Goal: Task Accomplishment & Management: Manage account settings

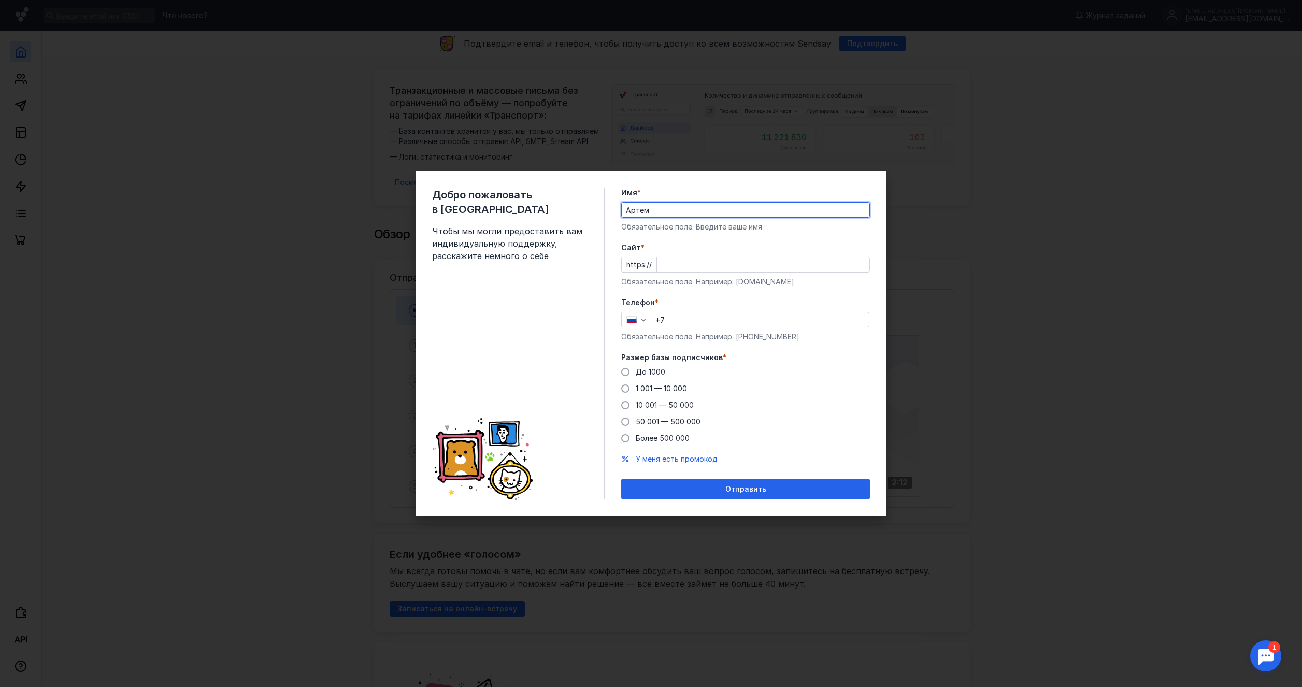
type input "Артем"
click at [675, 266] on input "Cайт *" at bounding box center [763, 264] width 212 height 15
type input "[DOMAIN_NAME]"
click at [741, 315] on input "+7" at bounding box center [760, 319] width 218 height 15
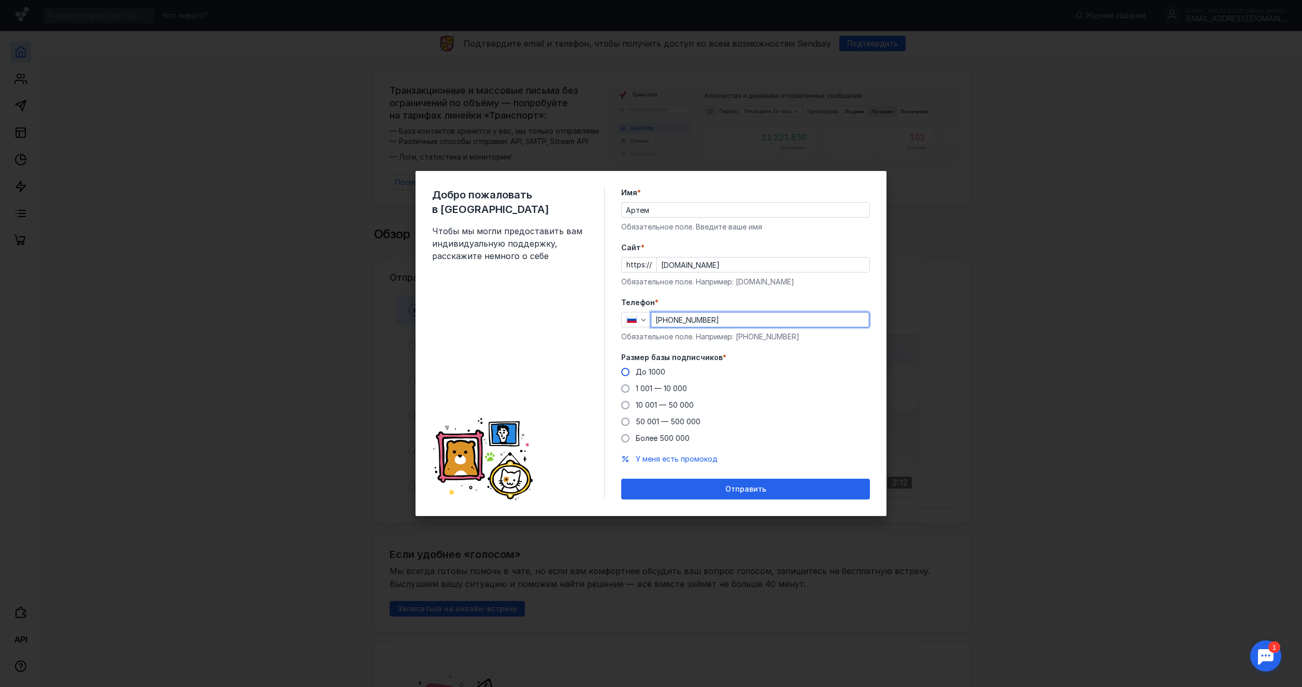
type input "[PHONE_NUMBER]"
click at [627, 369] on span at bounding box center [625, 372] width 8 height 8
click at [0, 0] on input "До 1000" at bounding box center [0, 0] width 0 height 0
click at [745, 489] on span "Отправить" at bounding box center [745, 489] width 41 height 9
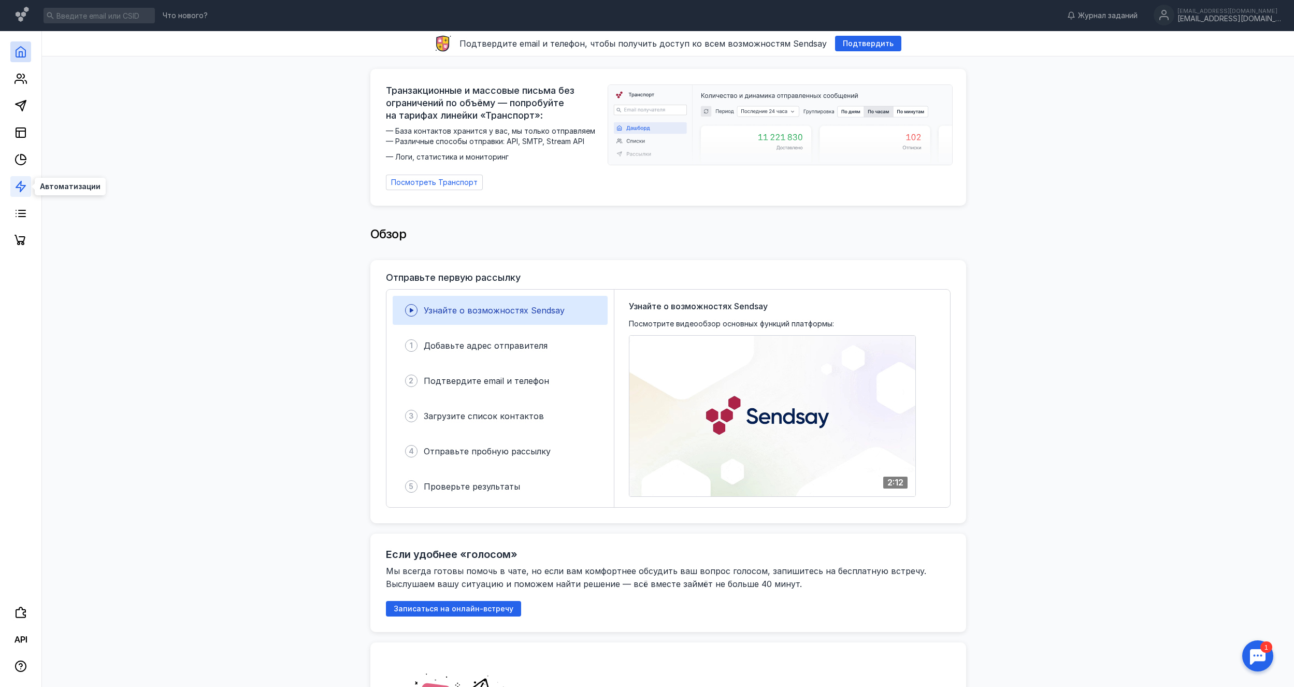
click at [22, 188] on icon at bounding box center [21, 186] width 12 height 12
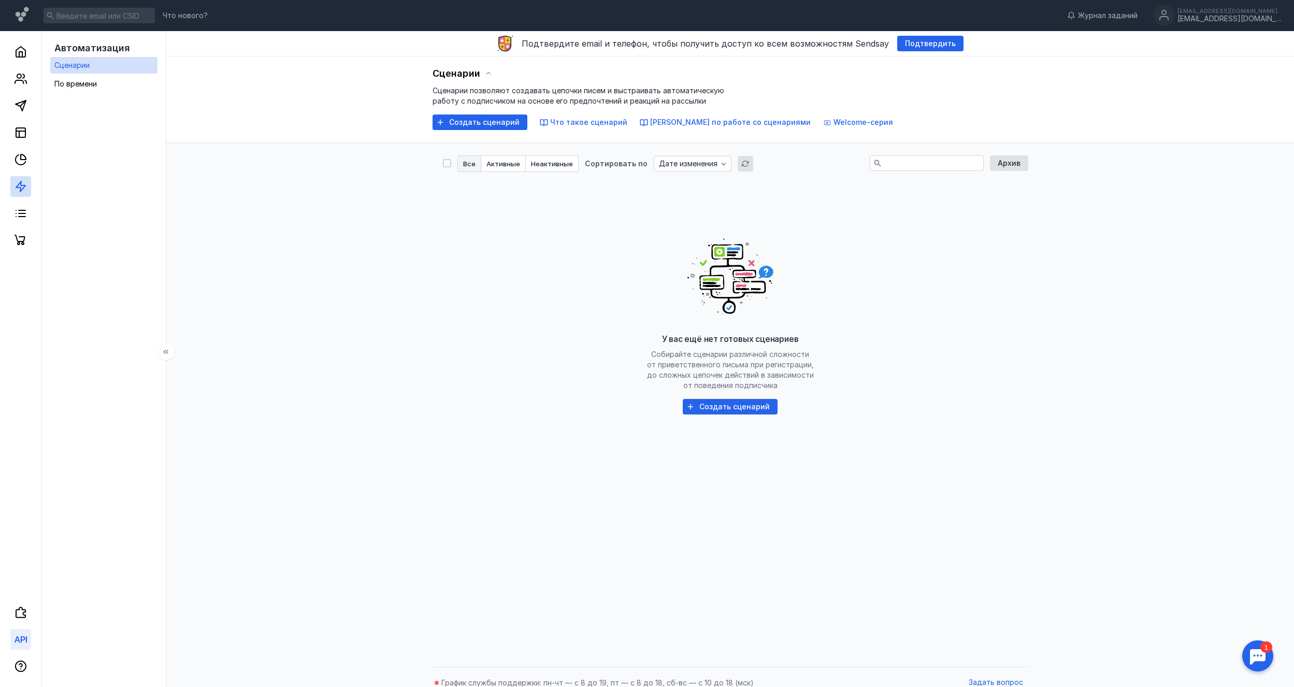
click at [18, 641] on icon at bounding box center [18, 639] width 6 height 6
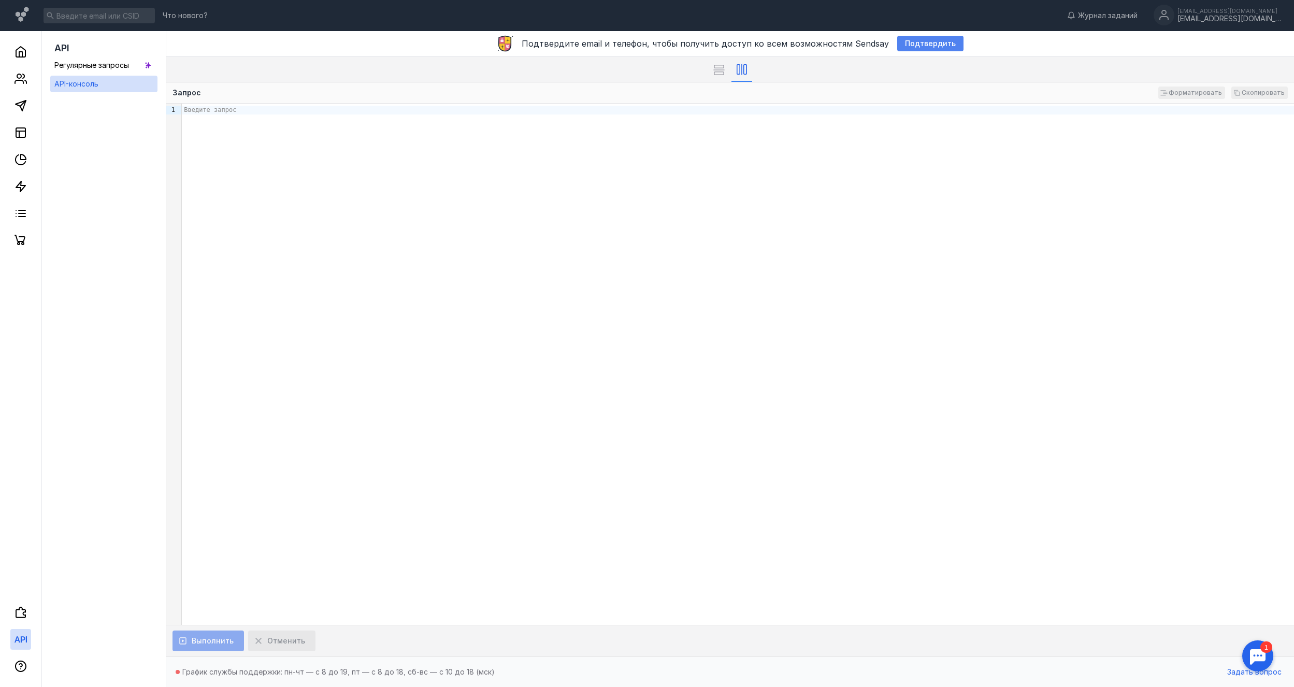
click at [925, 48] on div "Подтвердить" at bounding box center [930, 44] width 66 height 16
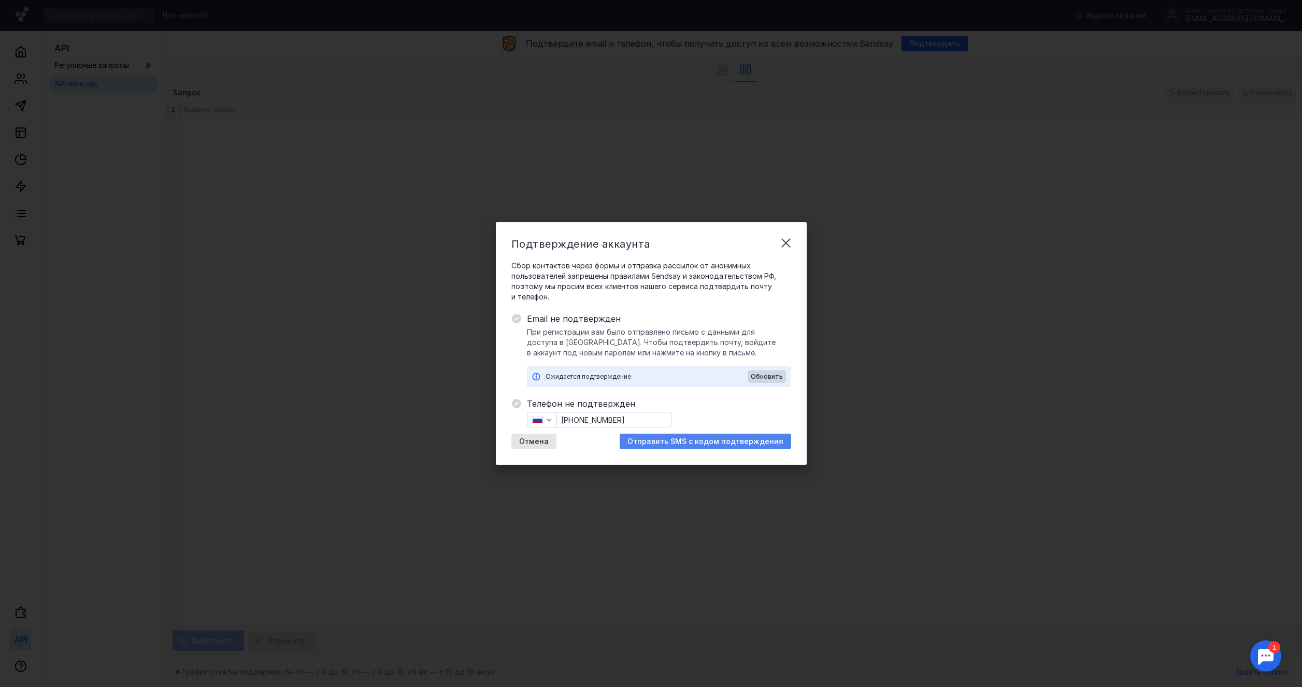
click at [695, 439] on span "Отправить SMS с кодом подтверждения" at bounding box center [705, 441] width 156 height 9
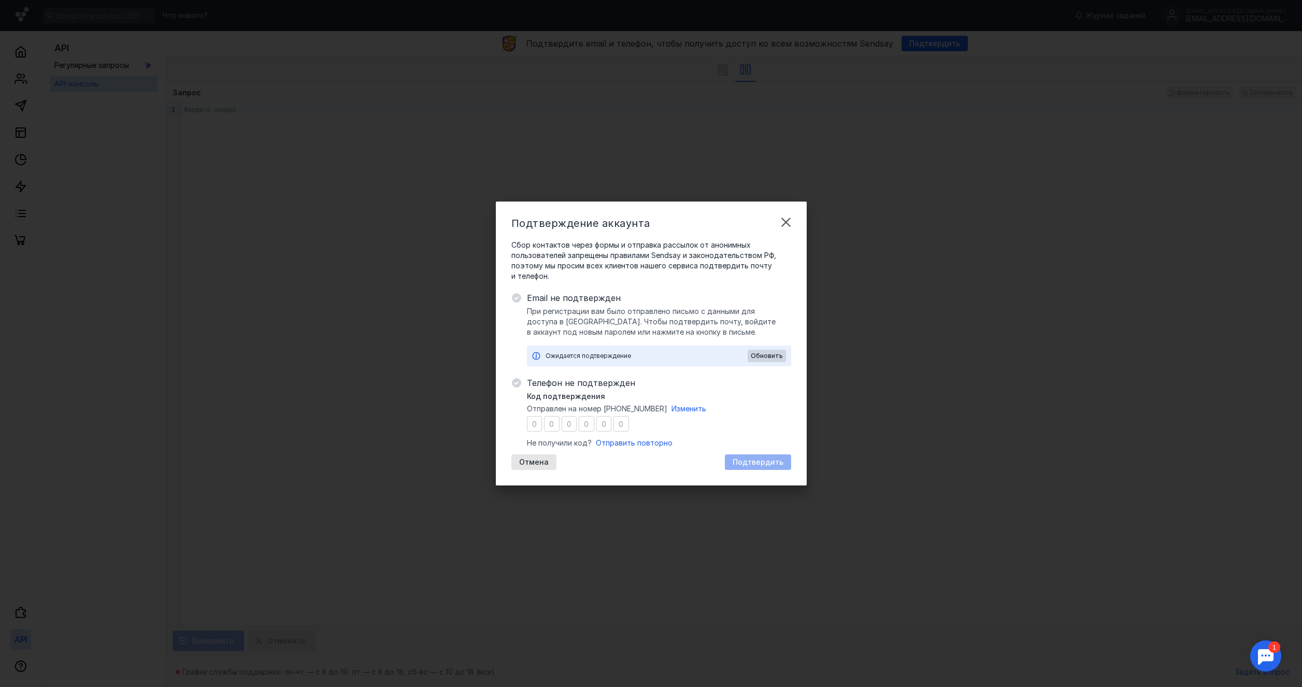
type input "4"
type input "6"
type input "7"
type input "6"
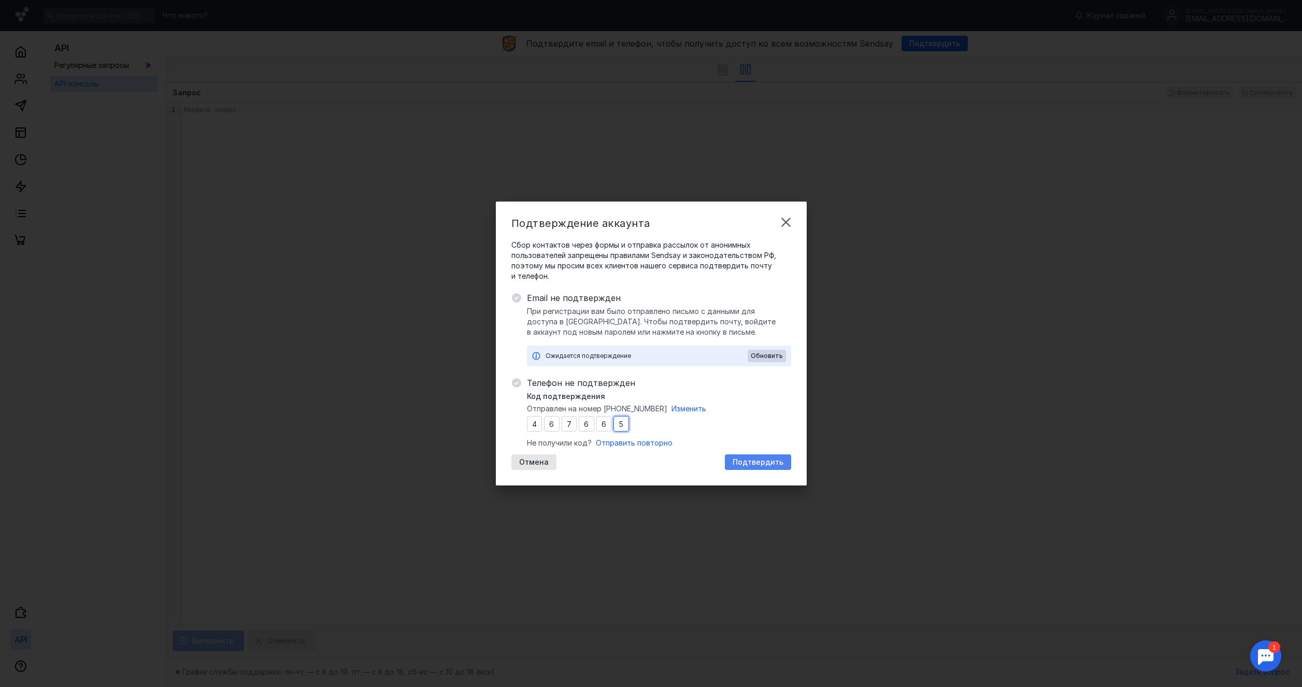
type input "5"
click at [772, 461] on span "Подтвердить" at bounding box center [758, 462] width 51 height 9
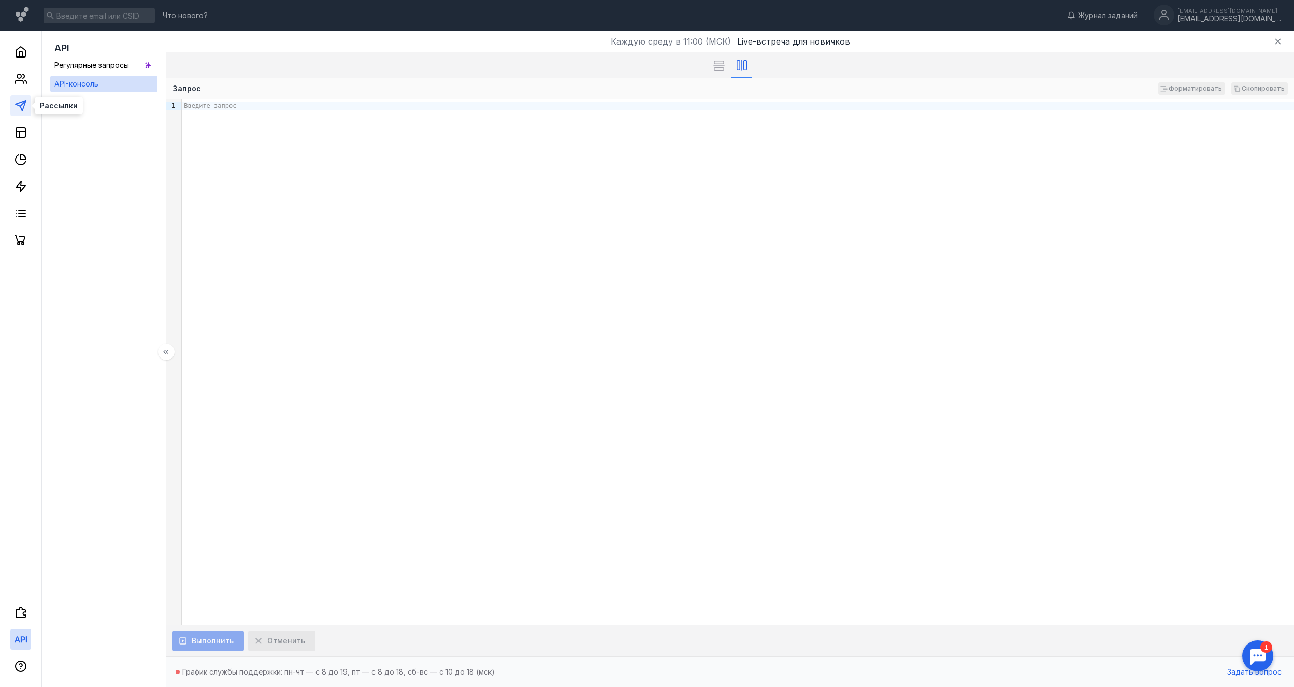
click at [18, 108] on icon at bounding box center [21, 105] width 12 height 12
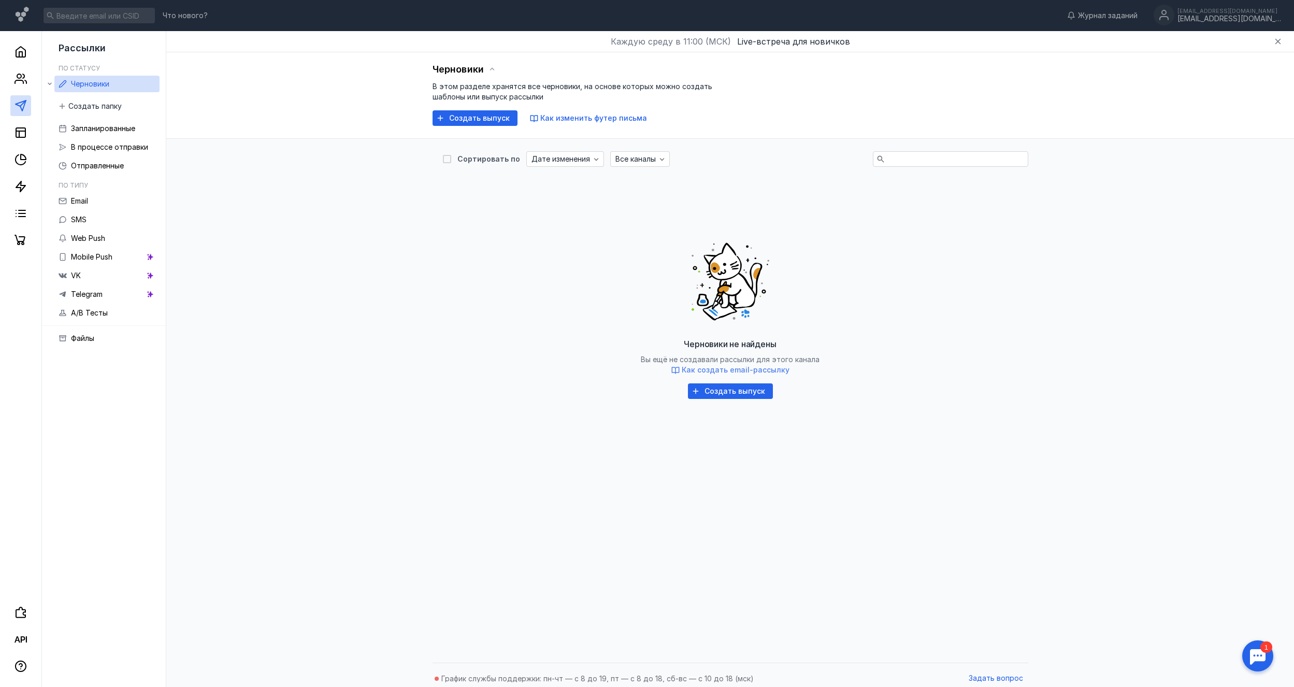
click at [734, 370] on span "Как создать email-рассылку" at bounding box center [736, 369] width 108 height 9
click at [18, 56] on icon at bounding box center [20, 52] width 9 height 10
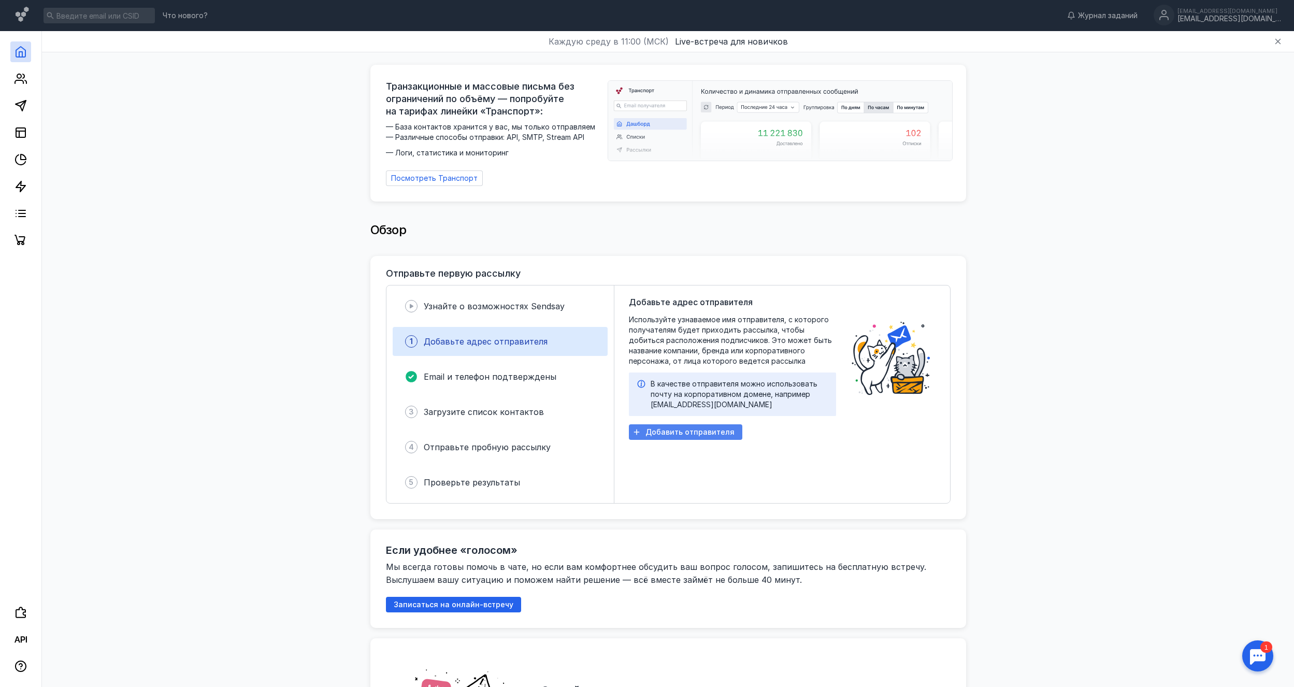
click at [680, 428] on span "Добавить отправителя" at bounding box center [689, 432] width 89 height 9
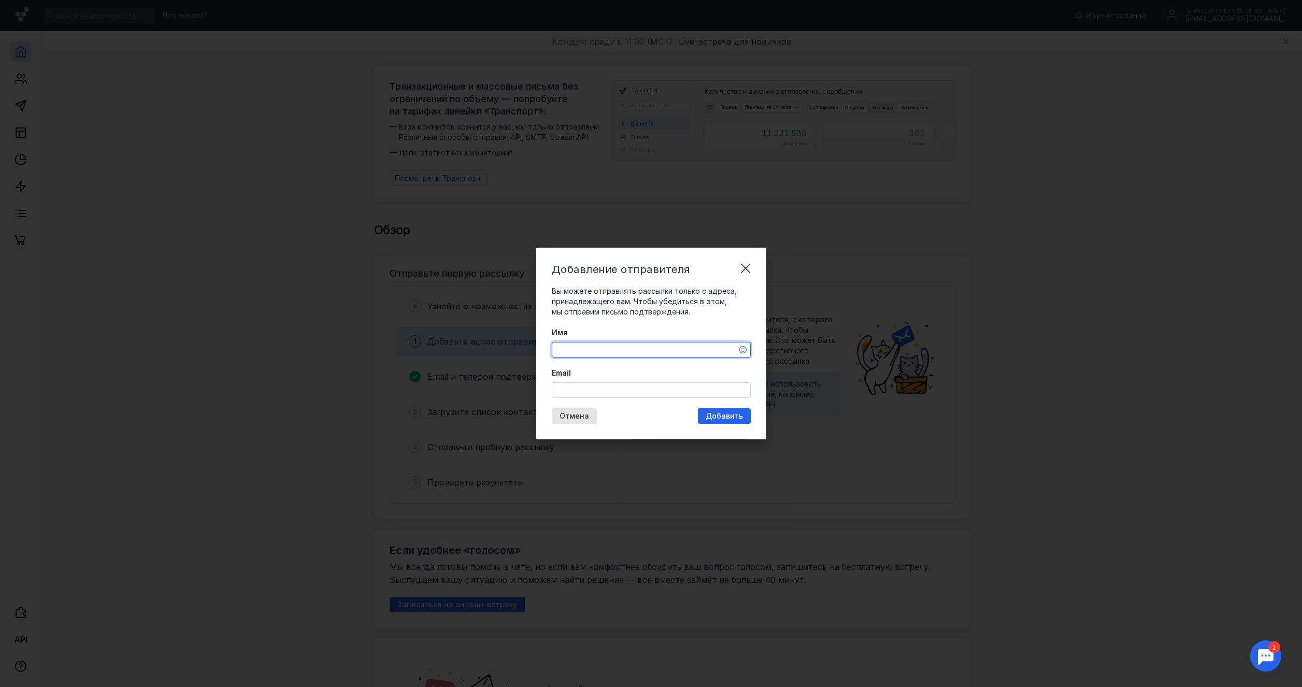
click at [589, 349] on textarea "Имя" at bounding box center [651, 349] width 198 height 15
type textarea "L"
type textarea "Plantolog"
click at [609, 391] on input "Email" at bounding box center [651, 390] width 198 height 15
type input "n"
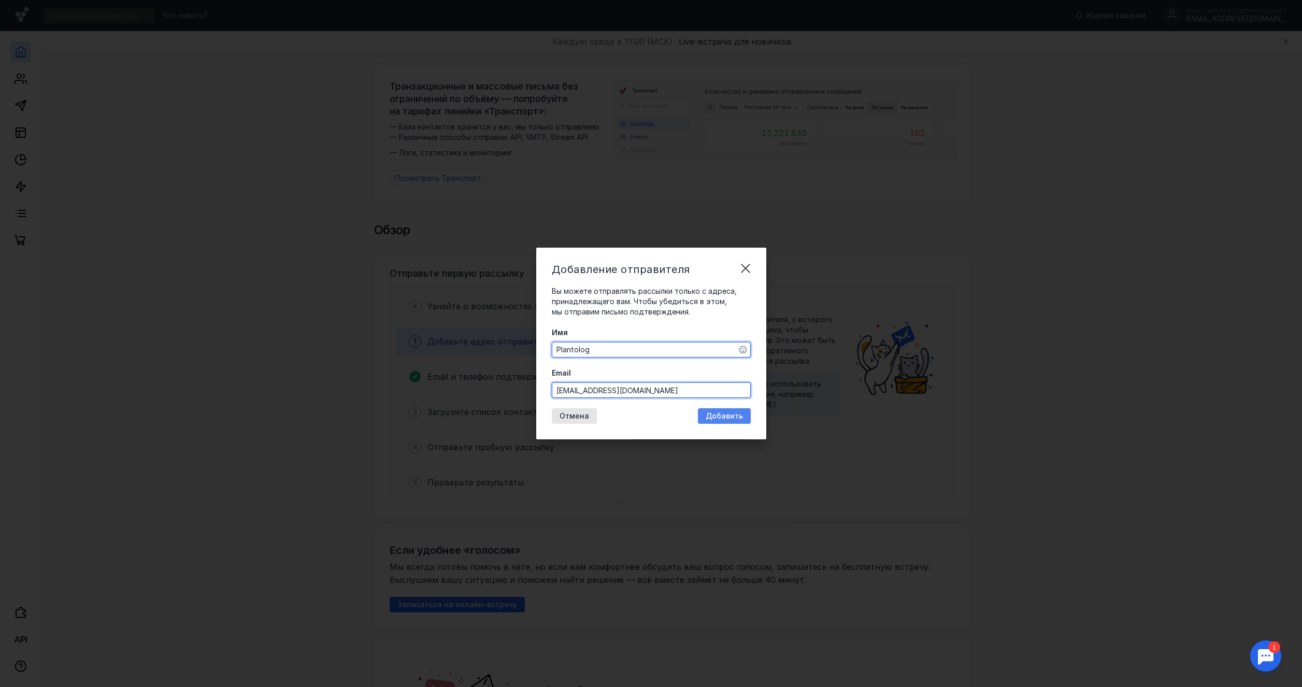
type input "[EMAIL_ADDRESS][DOMAIN_NAME]"
click at [717, 414] on span "Добавить" at bounding box center [724, 416] width 37 height 9
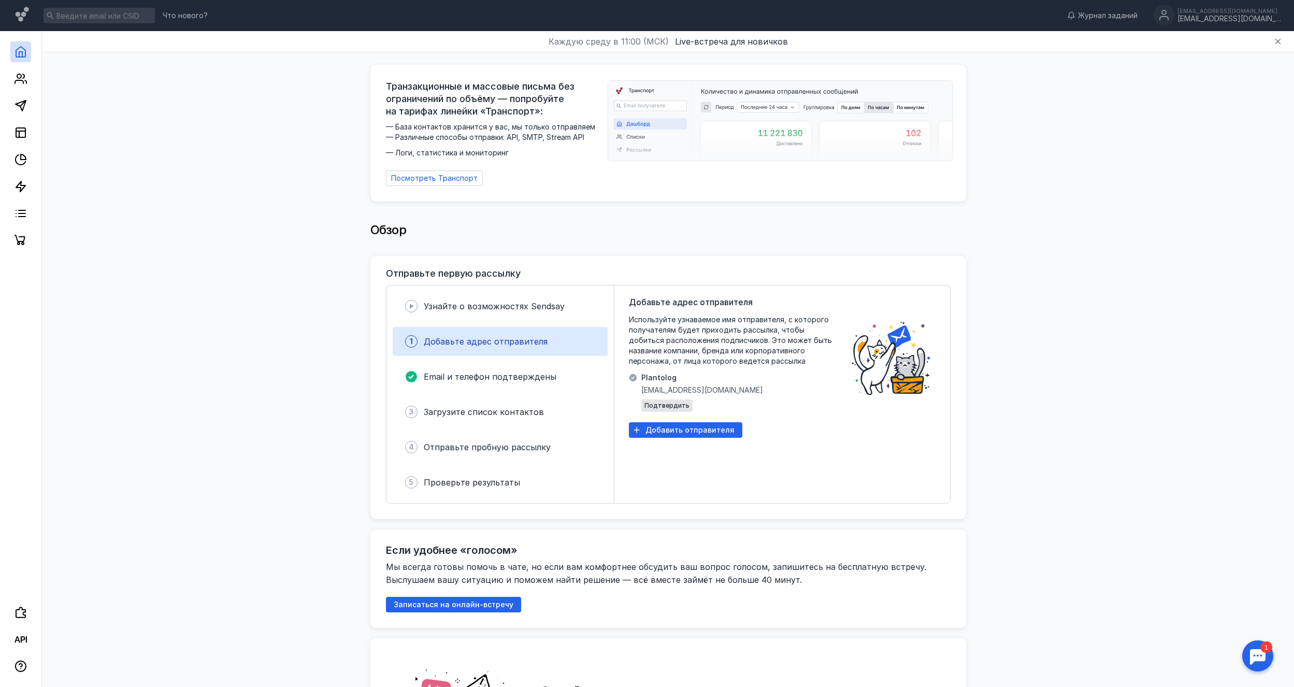
click at [459, 336] on span "Добавьте адрес отправителя" at bounding box center [486, 341] width 124 height 10
click at [19, 633] on icon at bounding box center [21, 639] width 12 height 12
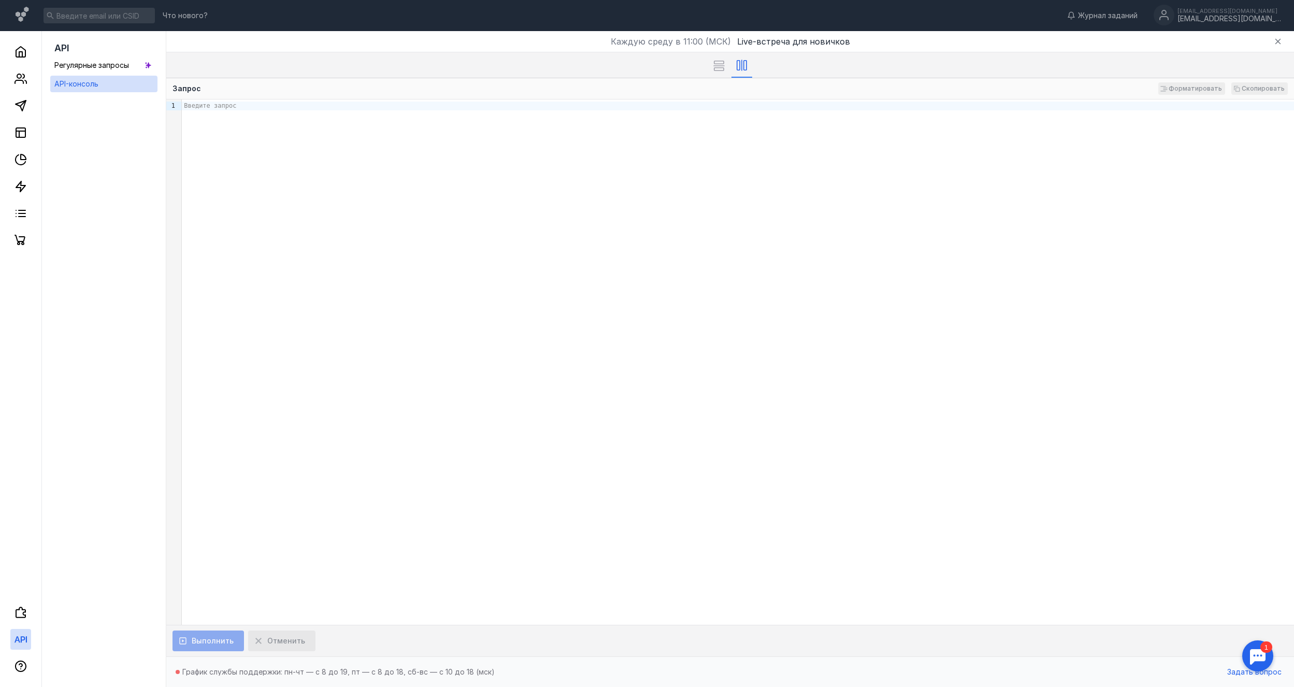
click at [348, 154] on div "Введите запрос" at bounding box center [738, 361] width 1112 height 525
click at [718, 63] on icon at bounding box center [718, 66] width 11 height 10
click at [739, 71] on div at bounding box center [741, 64] width 21 height 25
click at [86, 67] on span "Регулярные запросы" at bounding box center [91, 65] width 75 height 9
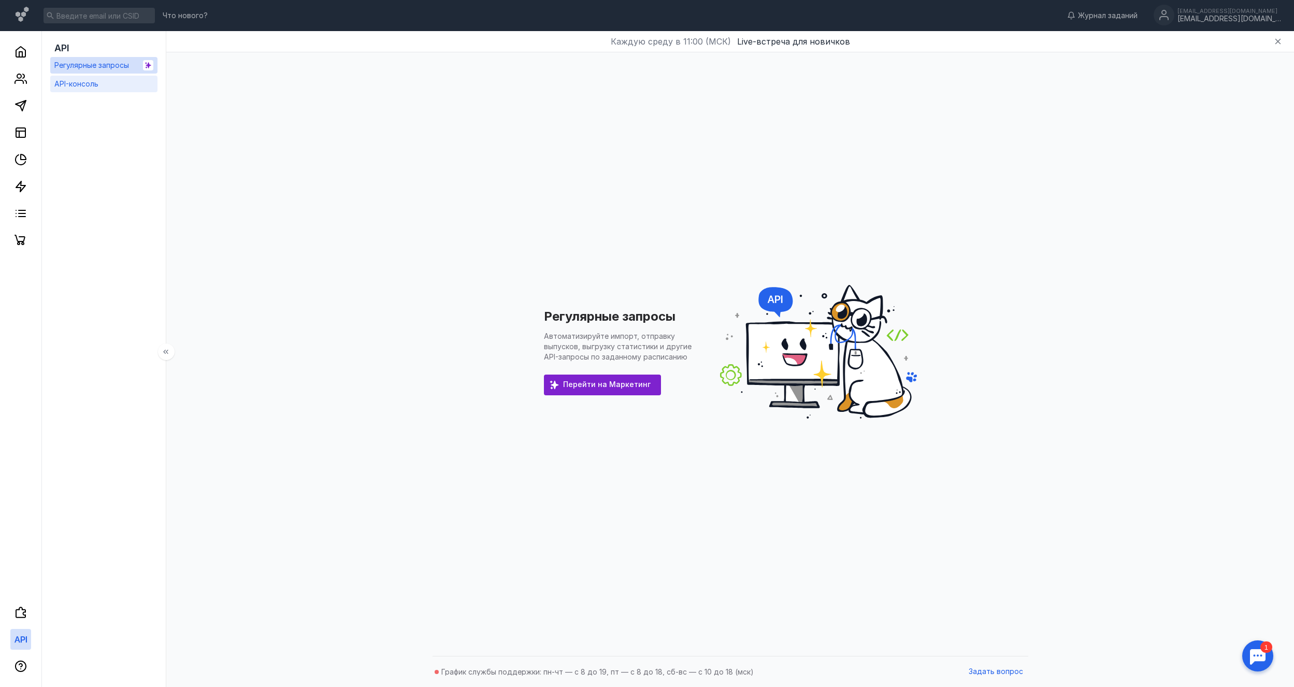
click at [82, 84] on span "API-консоль" at bounding box center [76, 83] width 44 height 9
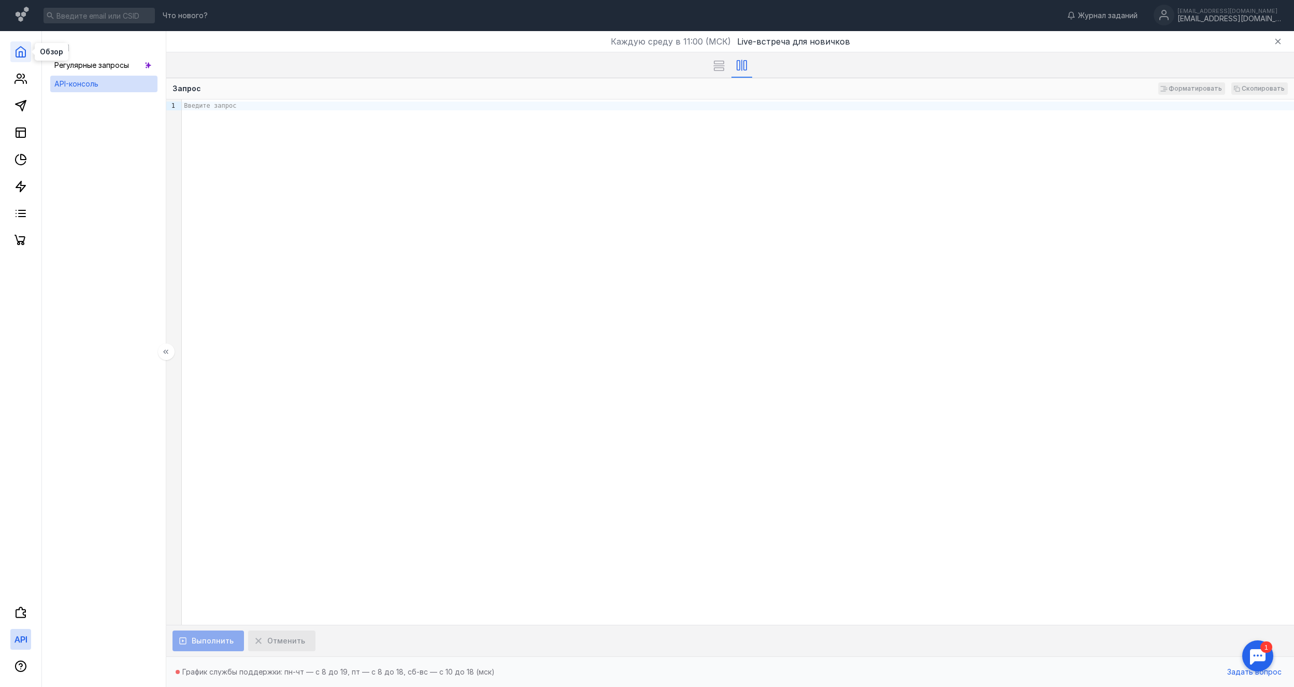
click at [20, 56] on icon at bounding box center [21, 52] width 12 height 12
